Goal: Information Seeking & Learning: Check status

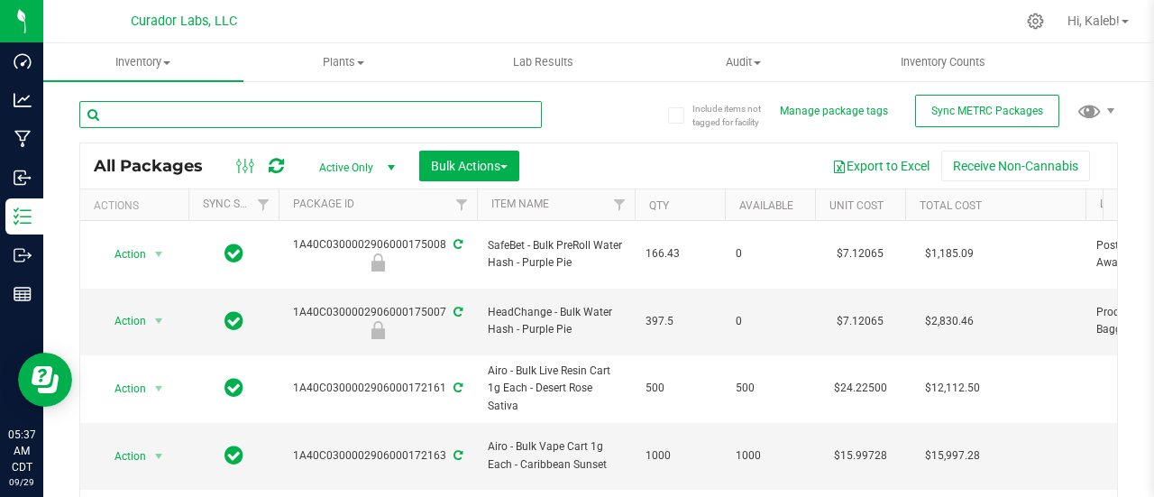
click at [254, 111] on input "text" at bounding box center [310, 114] width 462 height 27
paste input "2906000174596"
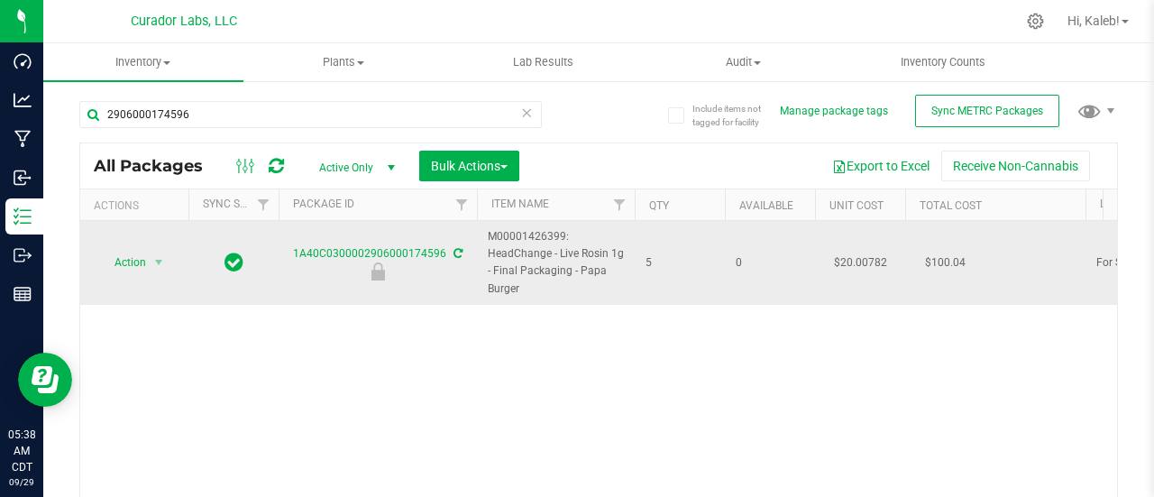
drag, startPoint x: 490, startPoint y: 235, endPoint x: 521, endPoint y: 283, distance: 57.3
click at [521, 283] on span "M00001426399: HeadChange - Live Rosin 1g - Final Packaging - Papa Burger" at bounding box center [556, 262] width 136 height 69
copy span "M00001426399: HeadChange - Live Rosin 1g - Final Packaging - Papa Burger"
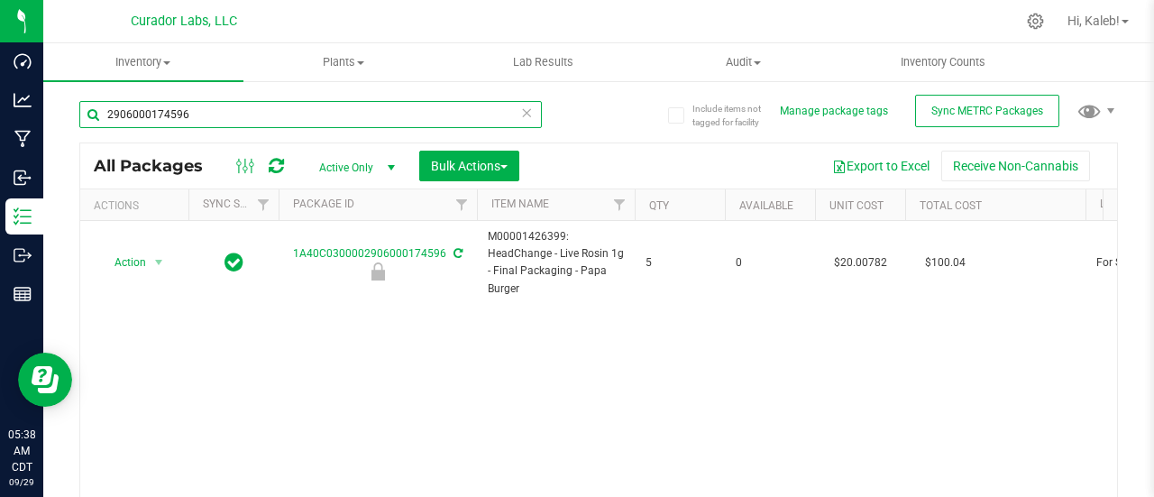
click at [145, 122] on input "2906000174596" at bounding box center [310, 114] width 462 height 27
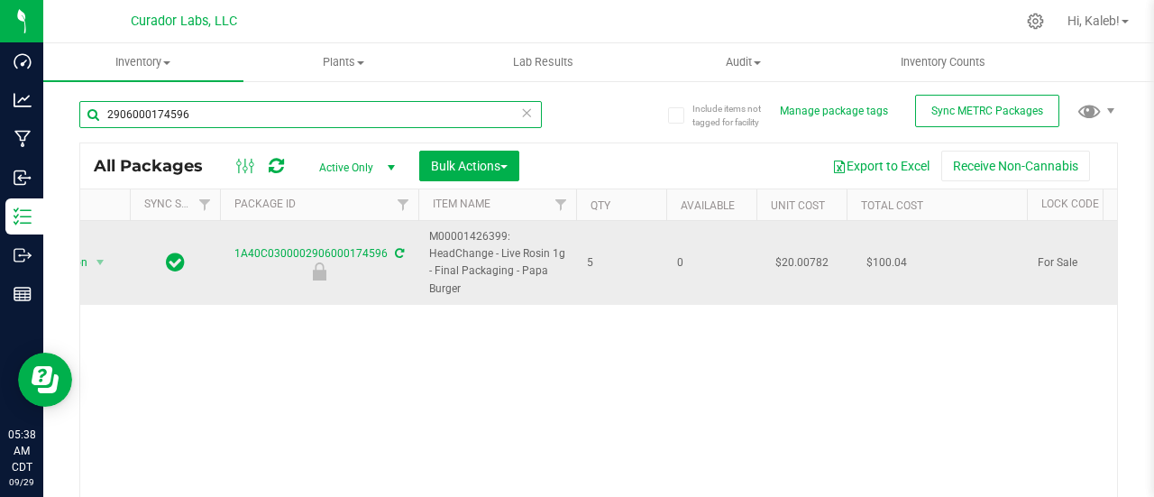
scroll to position [0, 72]
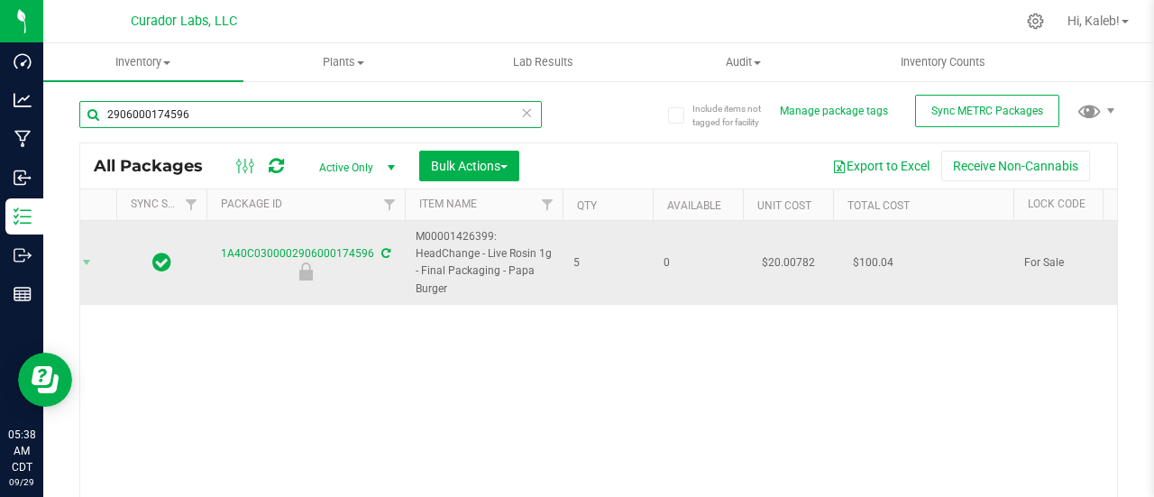
paste input "M00001428925"
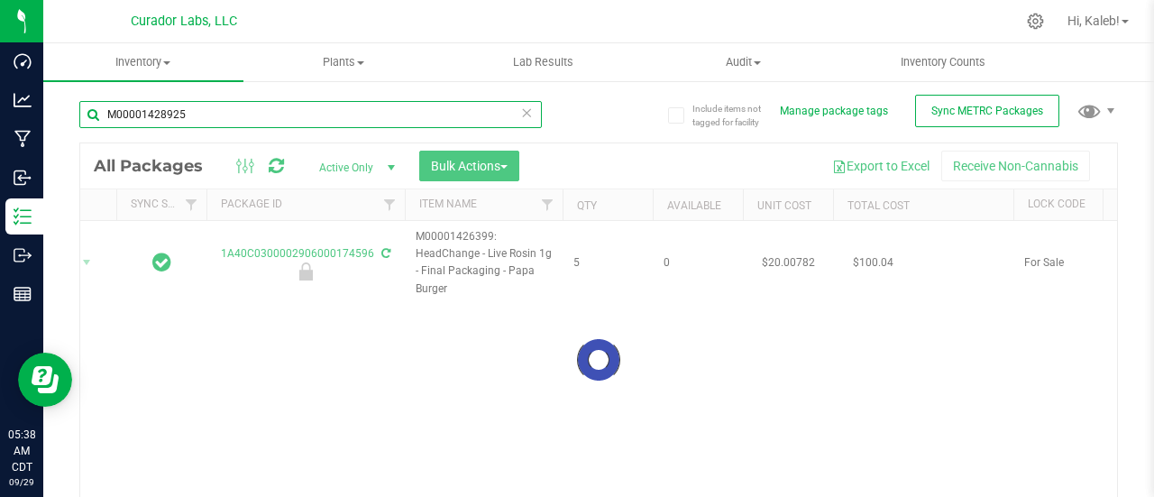
click at [108, 115] on input "M00001428925" at bounding box center [310, 114] width 462 height 27
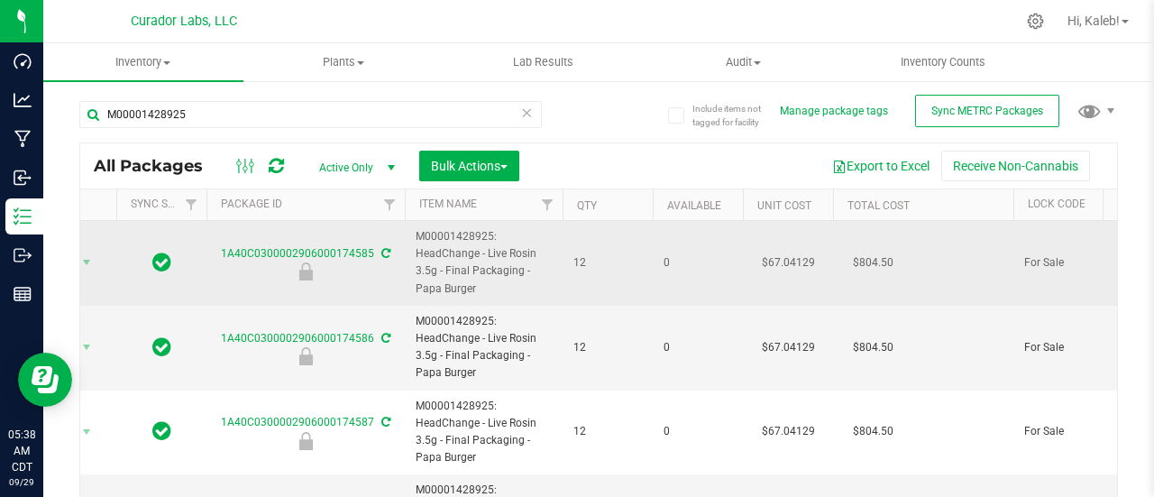
drag, startPoint x: 416, startPoint y: 234, endPoint x: 494, endPoint y: 281, distance: 91.4
click at [494, 281] on span "M00001428925: HeadChange - Live Rosin 3.5g - Final Packaging - Papa Burger" at bounding box center [484, 262] width 136 height 69
copy span "M00001428925: HeadChange - Live Rosin 3.5g - Final Packaging - Papa Burger"
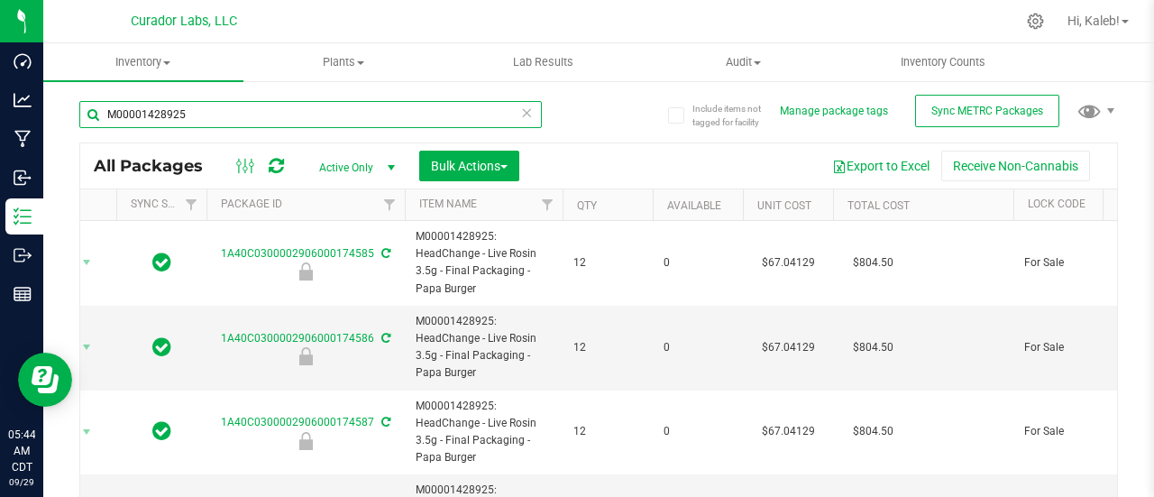
click at [169, 118] on input "M00001428925" at bounding box center [310, 114] width 462 height 27
paste input "00174596"
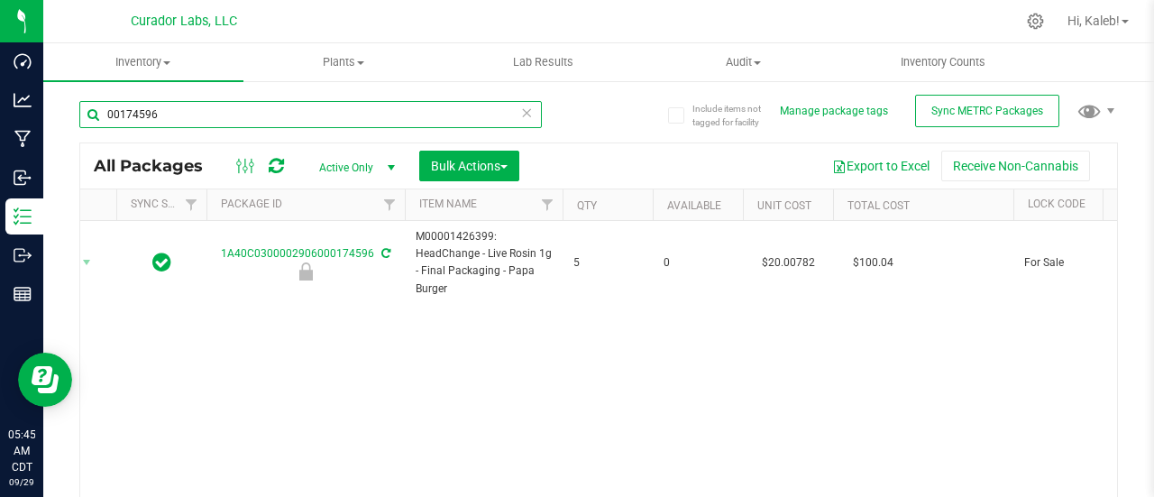
type input "00174596"
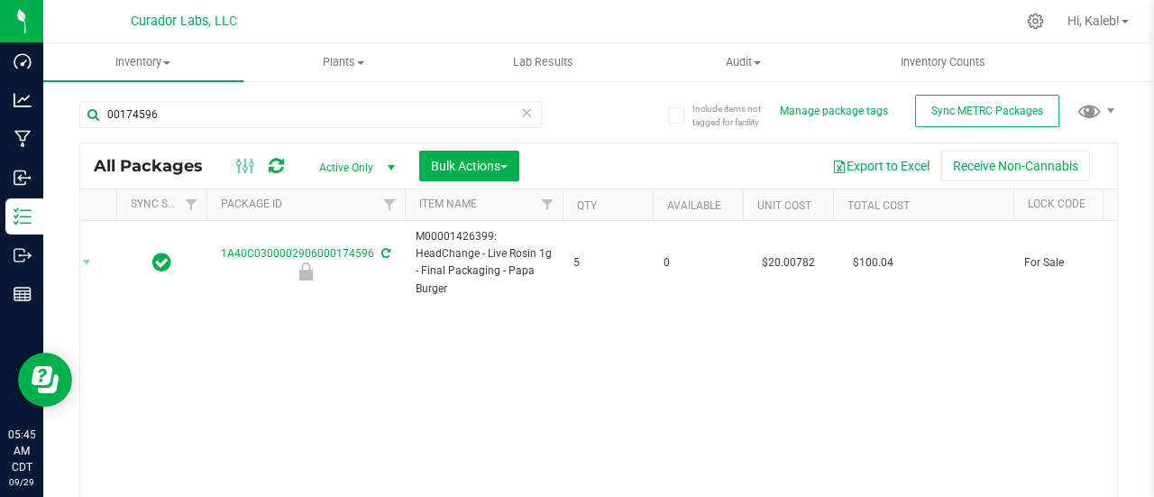
click at [786, 259] on td "$20.00782" at bounding box center [788, 263] width 90 height 84
click at [786, 259] on input "20.00782" at bounding box center [784, 262] width 82 height 25
type input "1"
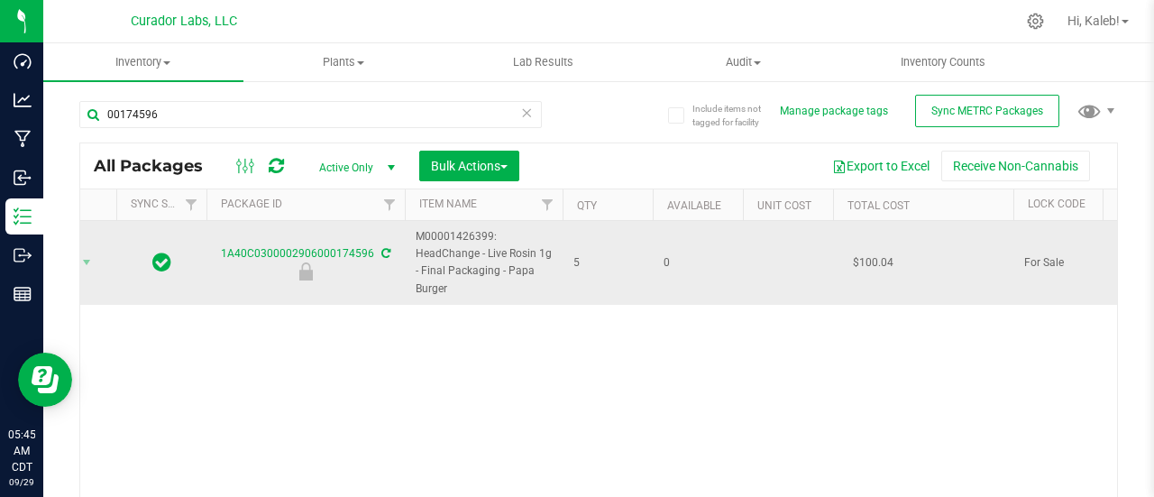
drag, startPoint x: 417, startPoint y: 234, endPoint x: 462, endPoint y: 281, distance: 65.1
click at [435, 264] on span "M00001426399: HeadChange - Live Rosin 1g - Final Packaging - Papa Burger" at bounding box center [484, 262] width 136 height 69
drag, startPoint x: 416, startPoint y: 234, endPoint x: 456, endPoint y: 288, distance: 67.6
click at [456, 288] on span "M00001426399: HeadChange - Live Rosin 1g - Final Packaging - Papa Burger" at bounding box center [484, 262] width 136 height 69
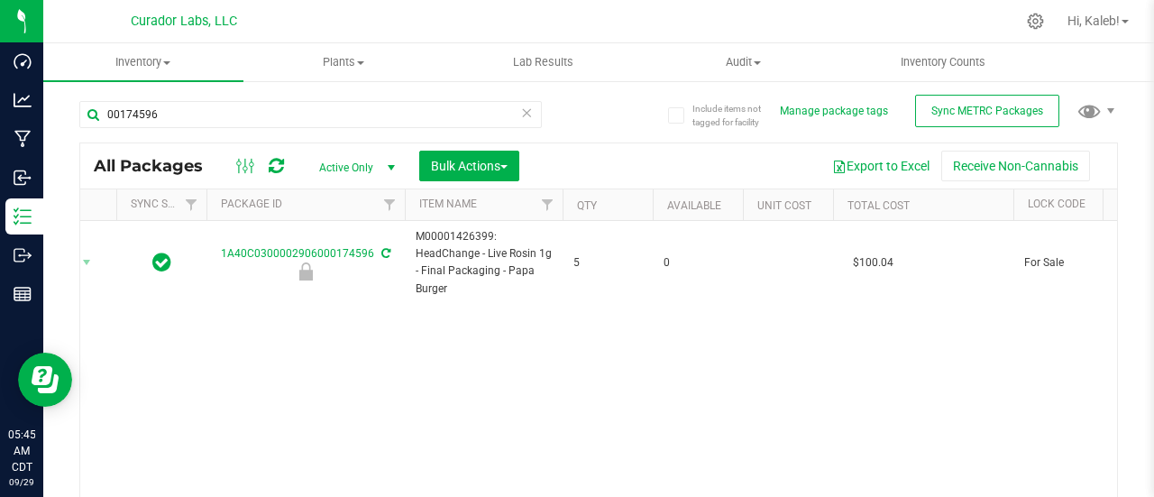
drag, startPoint x: 456, startPoint y: 288, endPoint x: 391, endPoint y: 311, distance: 68.7
click at [391, 311] on div "Action Action Edit attributes Global inventory Locate package Package audit log…" at bounding box center [598, 377] width 1037 height 313
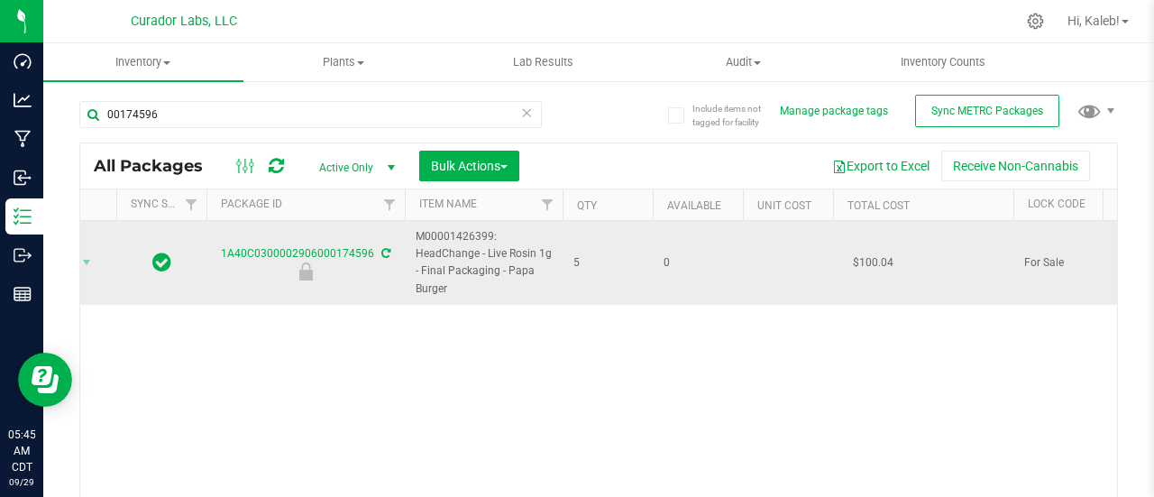
drag, startPoint x: 418, startPoint y: 234, endPoint x: 456, endPoint y: 282, distance: 61.7
click at [456, 282] on span "M00001426399: HeadChange - Live Rosin 1g - Final Packaging - Papa Burger" at bounding box center [484, 262] width 136 height 69
copy span "M00001426399: HeadChange - Live Rosin 1g - Final Packaging - Papa Burger"
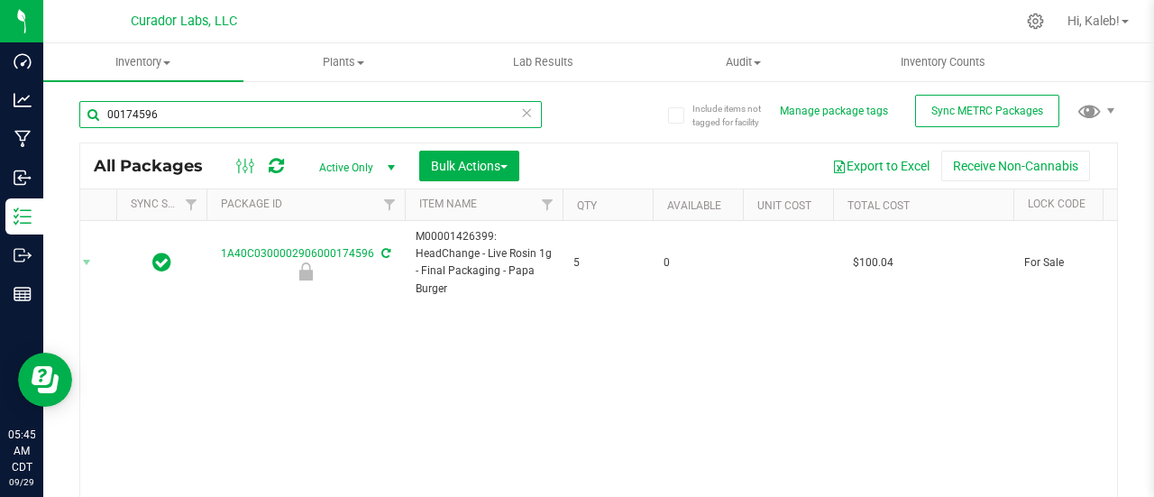
click at [208, 106] on input "00174596" at bounding box center [310, 114] width 462 height 27
paste input "M00001426399: HeadChange - Live Rosin 1g - Final Packaging - Papa Burger"
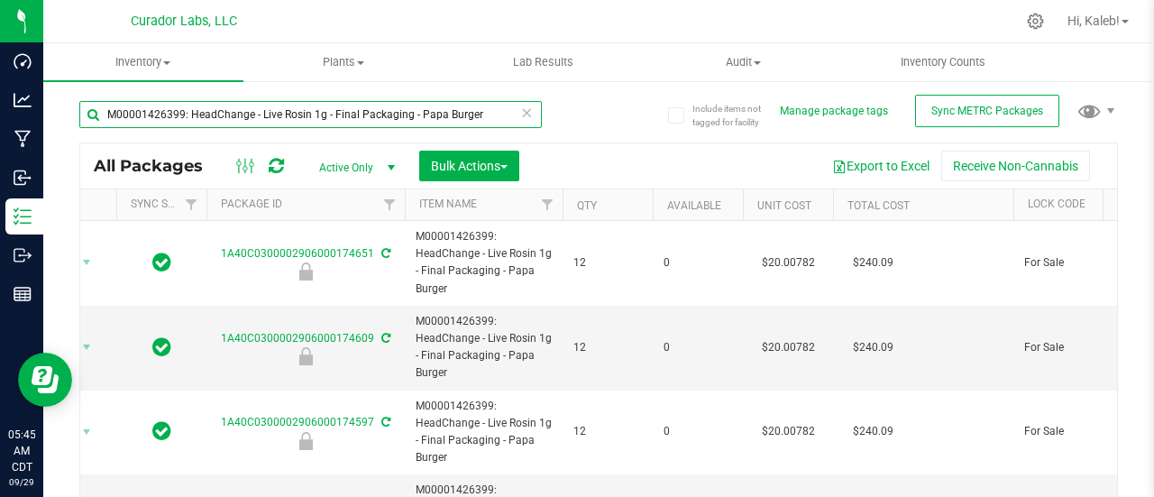
type input "M00001426399: HeadChange - Live Rosin 1g - Final Packaging - Papa Burger"
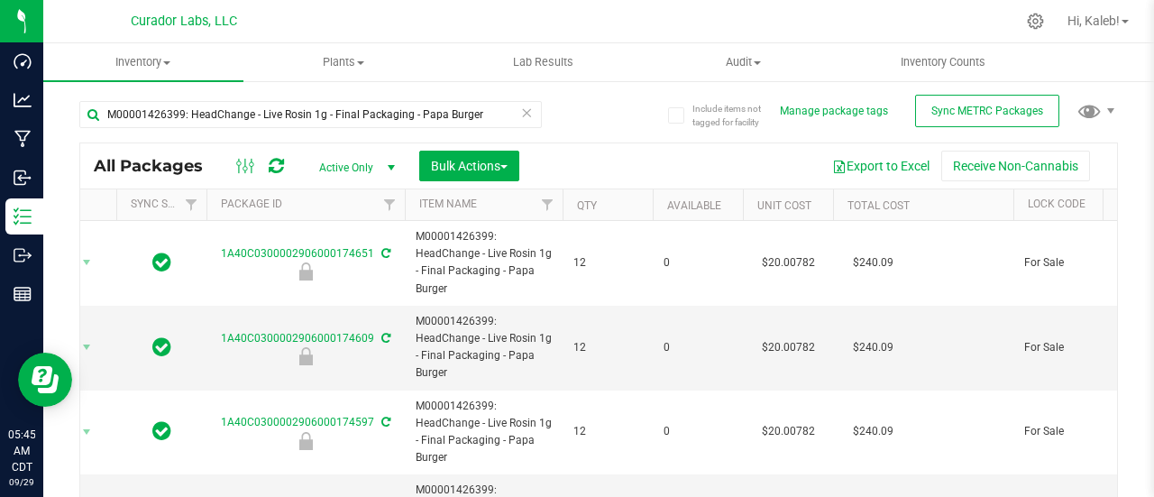
click at [797, 261] on td "$20.00782" at bounding box center [788, 263] width 90 height 85
click at [797, 261] on input "20.00782" at bounding box center [784, 262] width 82 height 25
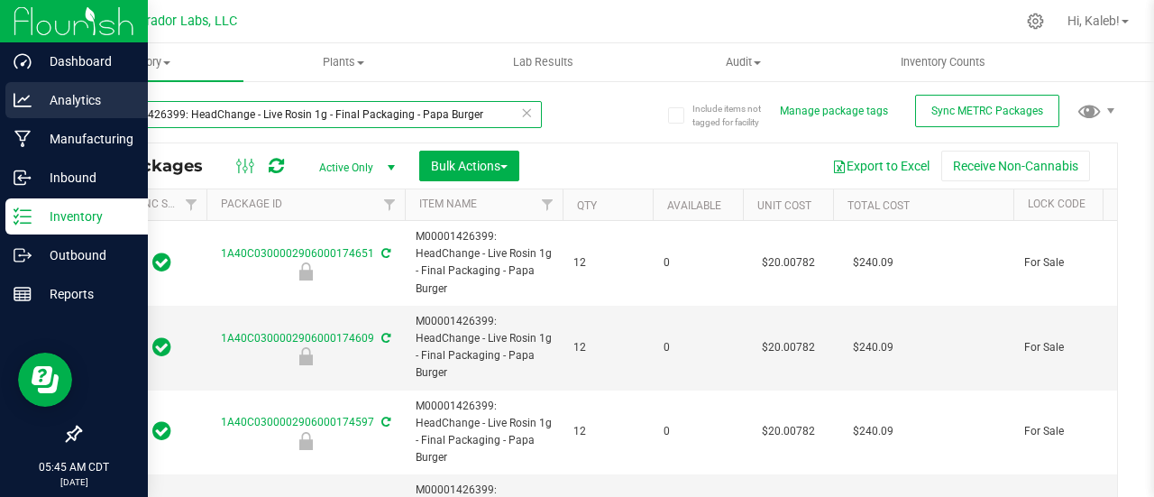
drag, startPoint x: 481, startPoint y: 113, endPoint x: 0, endPoint y: 108, distance: 481.4
click at [0, 108] on div "Dashboard Analytics Manufacturing Inbound Inventory Outbound Reports 05:45 AM C…" at bounding box center [577, 248] width 1154 height 497
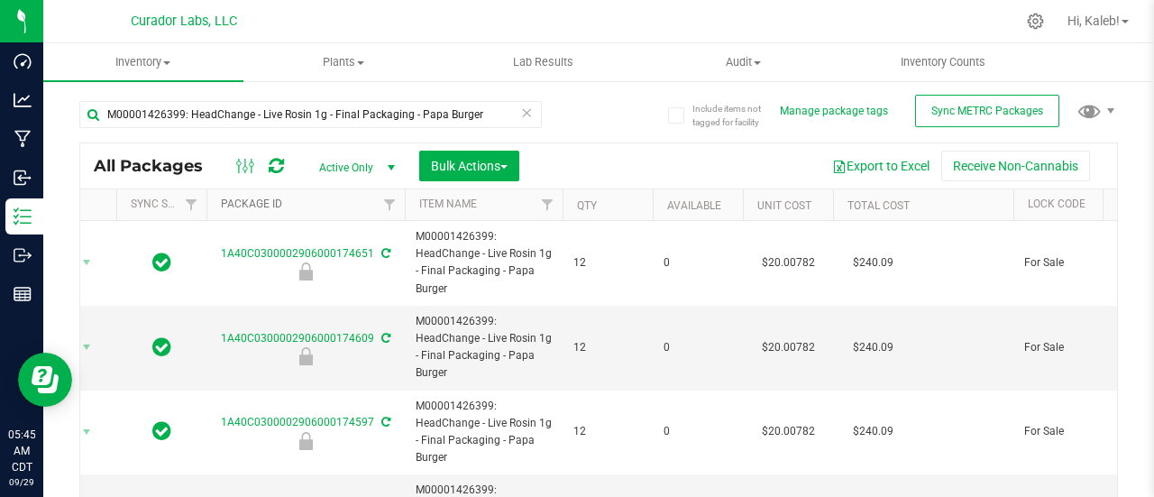
click at [263, 202] on link "Package ID" at bounding box center [251, 203] width 61 height 13
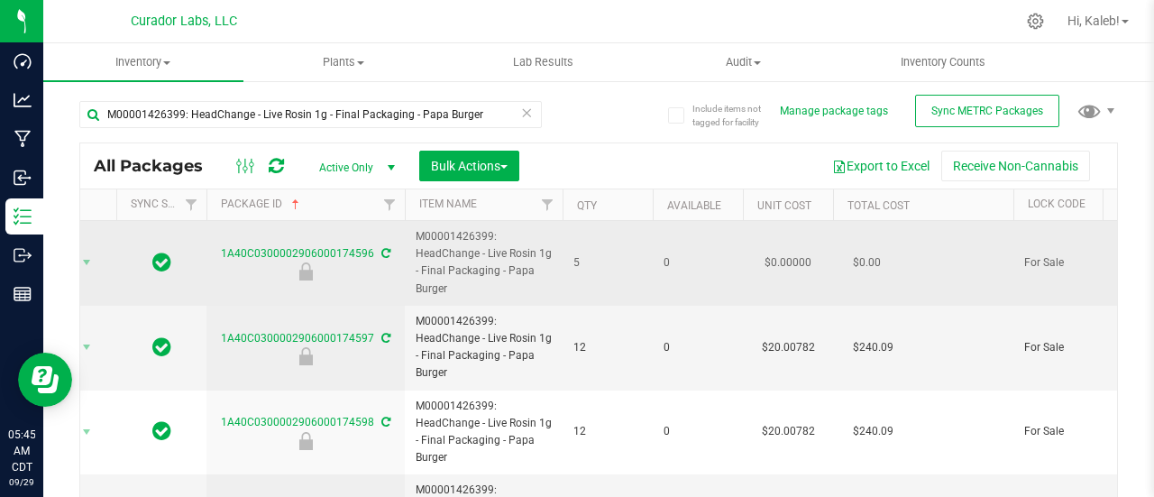
click at [784, 255] on td "$0.00000" at bounding box center [788, 263] width 90 height 85
type input "20.00782"
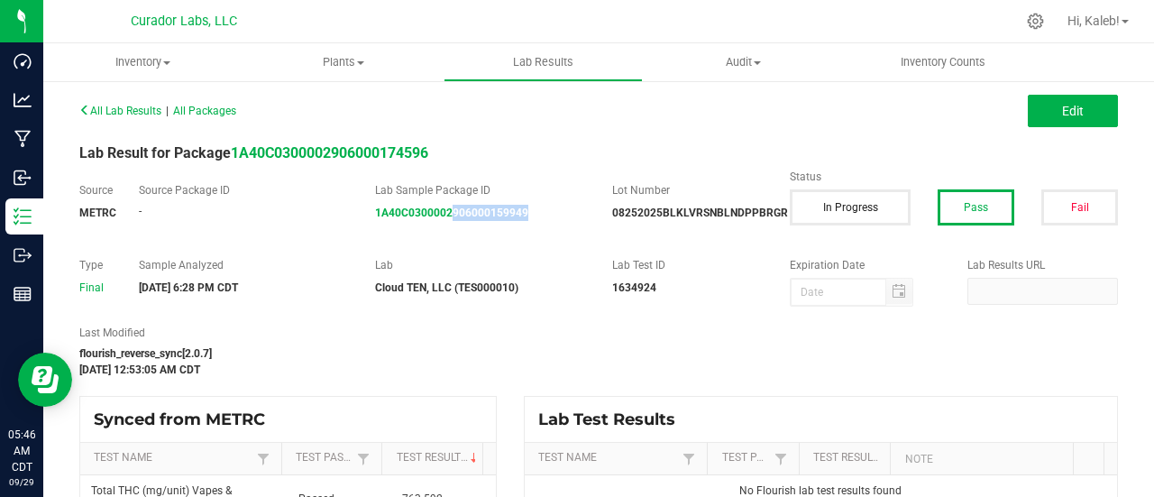
drag, startPoint x: 543, startPoint y: 215, endPoint x: 446, endPoint y: 224, distance: 96.9
click at [446, 224] on div "Source METRC Source Package ID - Lab Sample Package ID 1A40C0300002906000159949…" at bounding box center [599, 210] width 1066 height 57
copy strong "906000159949"
